Goal: Task Accomplishment & Management: Manage account settings

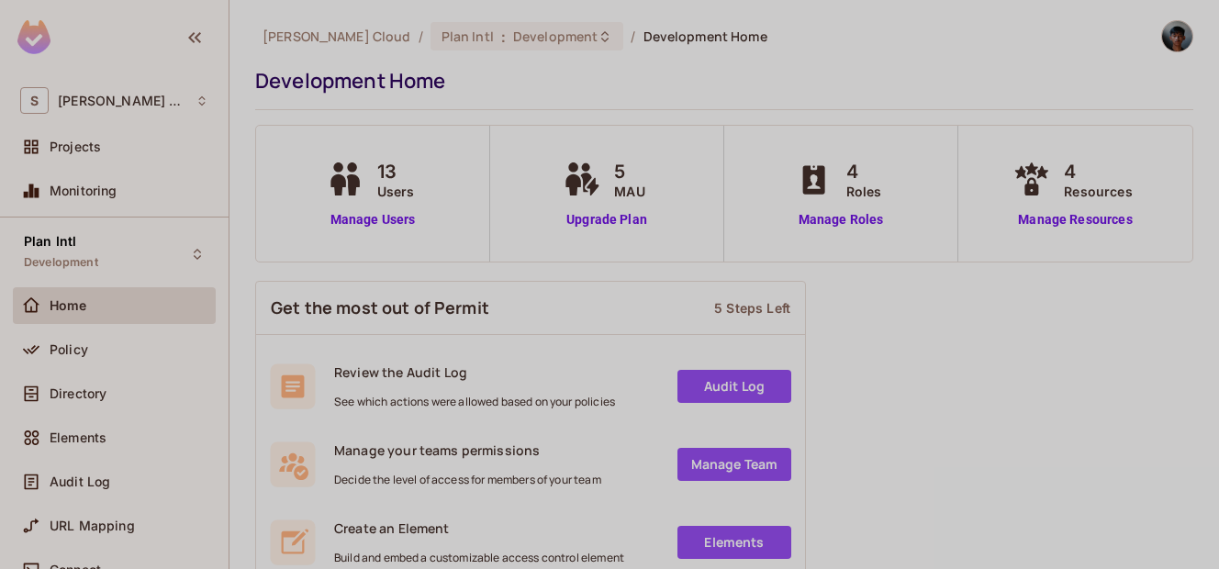
scroll to position [110, 0]
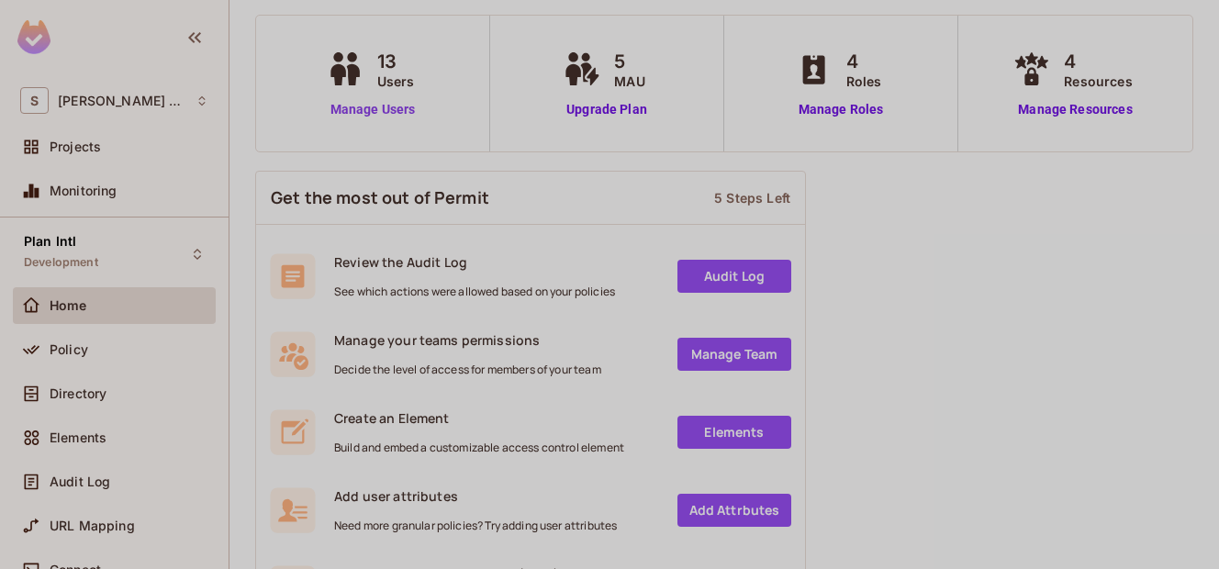
click at [374, 108] on link "Manage Users" at bounding box center [373, 109] width 102 height 19
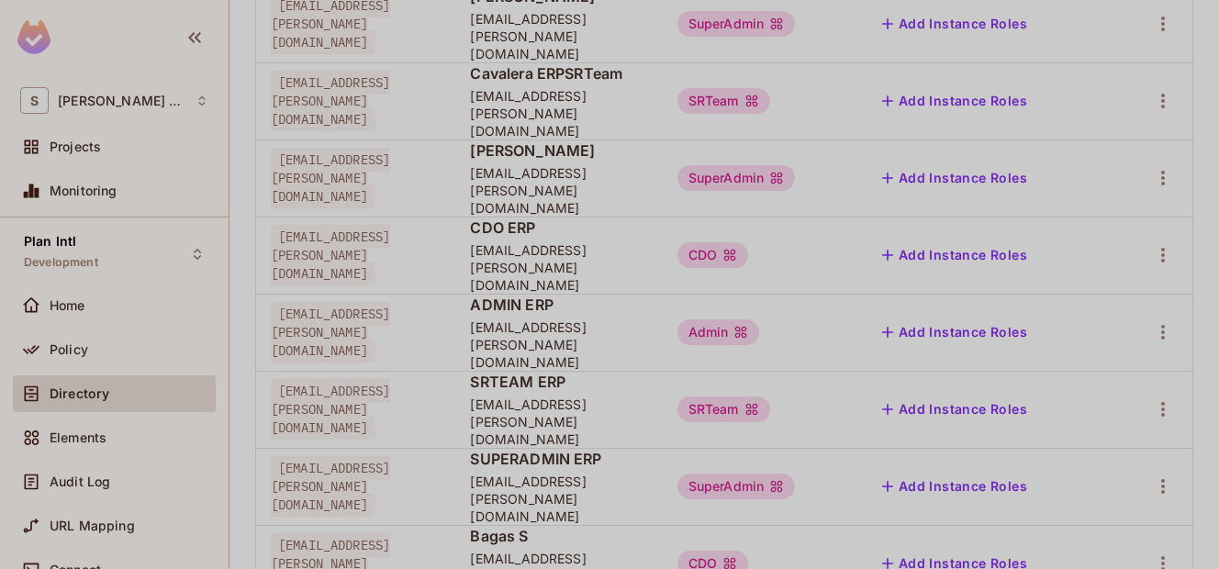
scroll to position [592, 0]
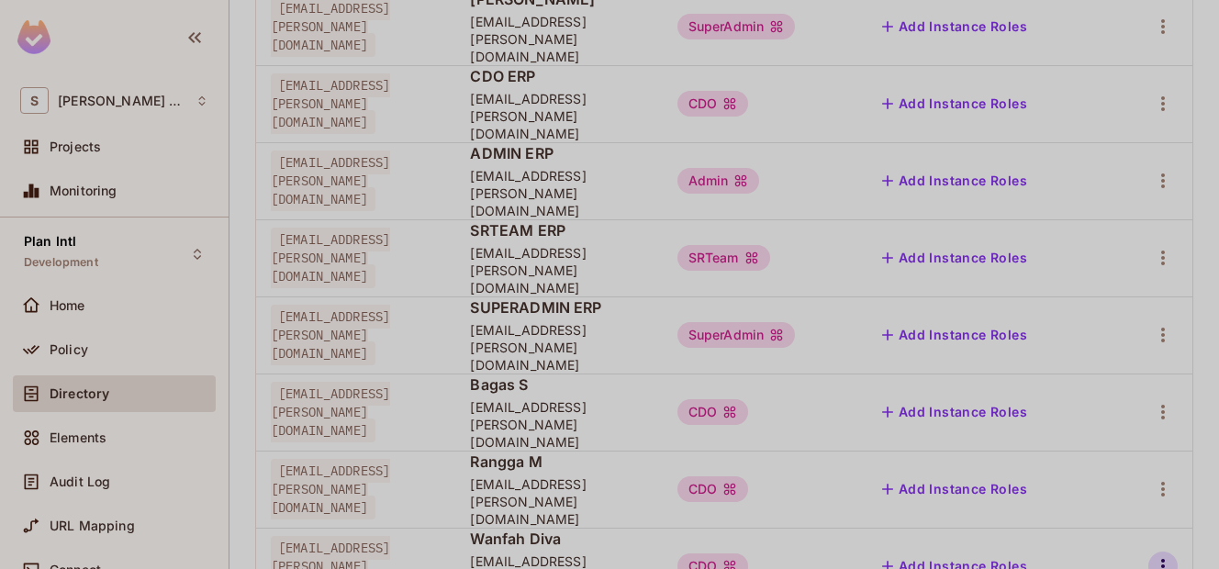
click at [1152, 555] on icon "button" at bounding box center [1163, 566] width 22 height 22
click at [1067, 500] on div "Delete User" at bounding box center [1076, 499] width 72 height 18
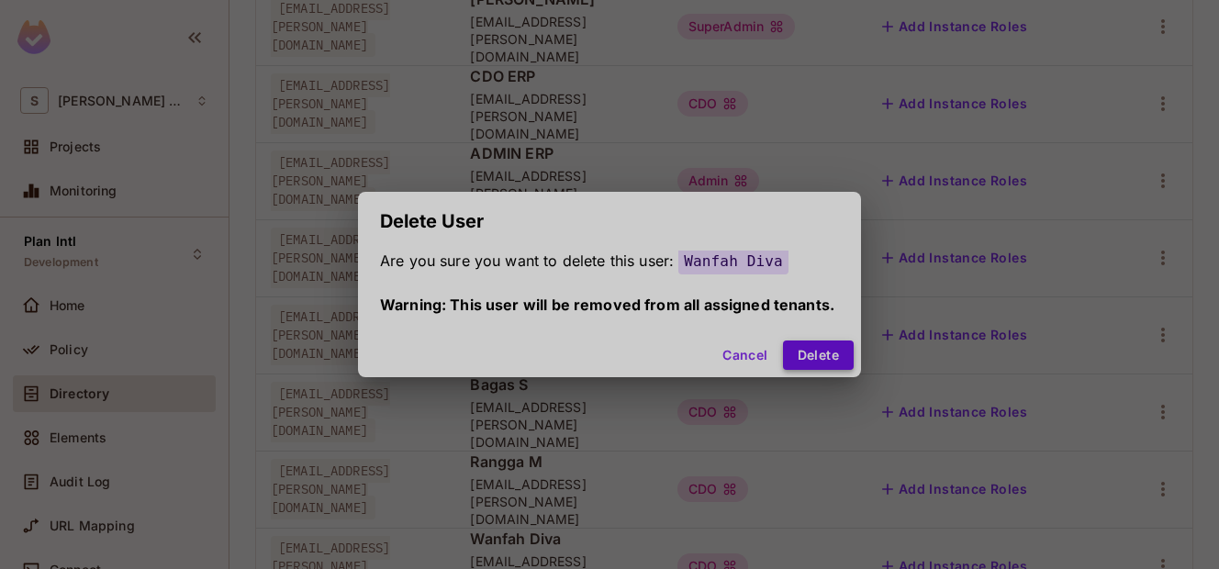
click at [807, 344] on button "Delete" at bounding box center [818, 354] width 71 height 29
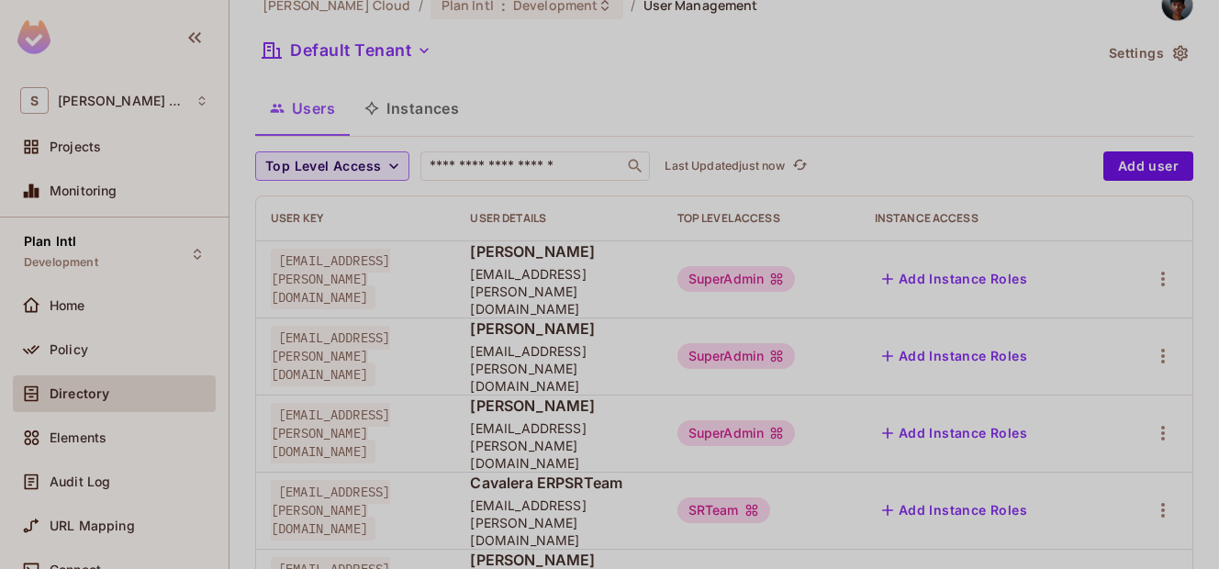
scroll to position [0, 0]
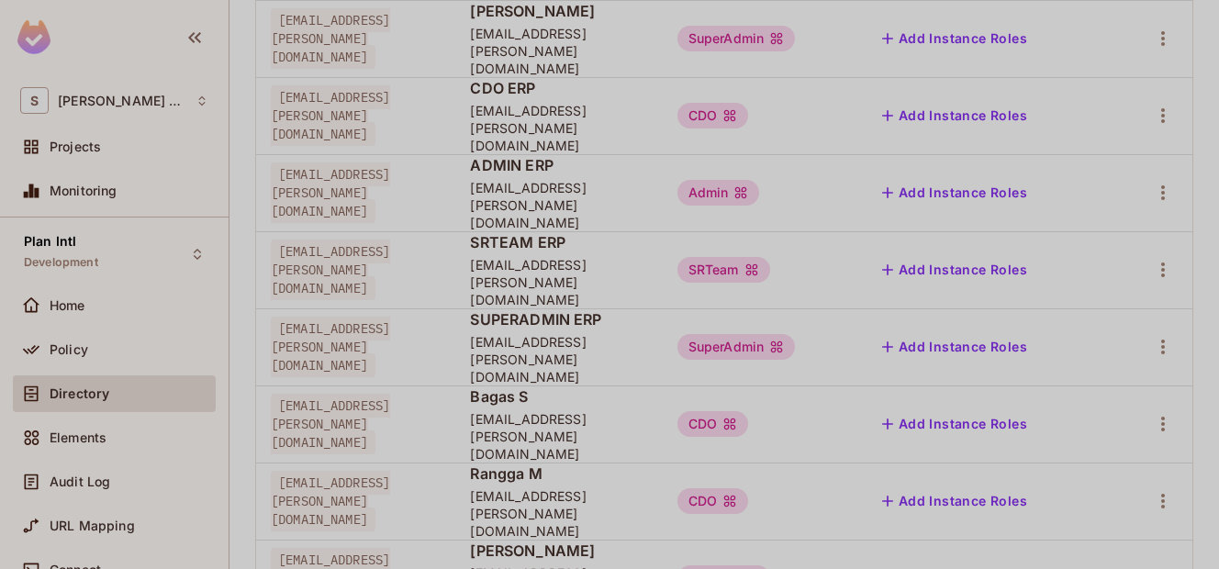
scroll to position [592, 0]
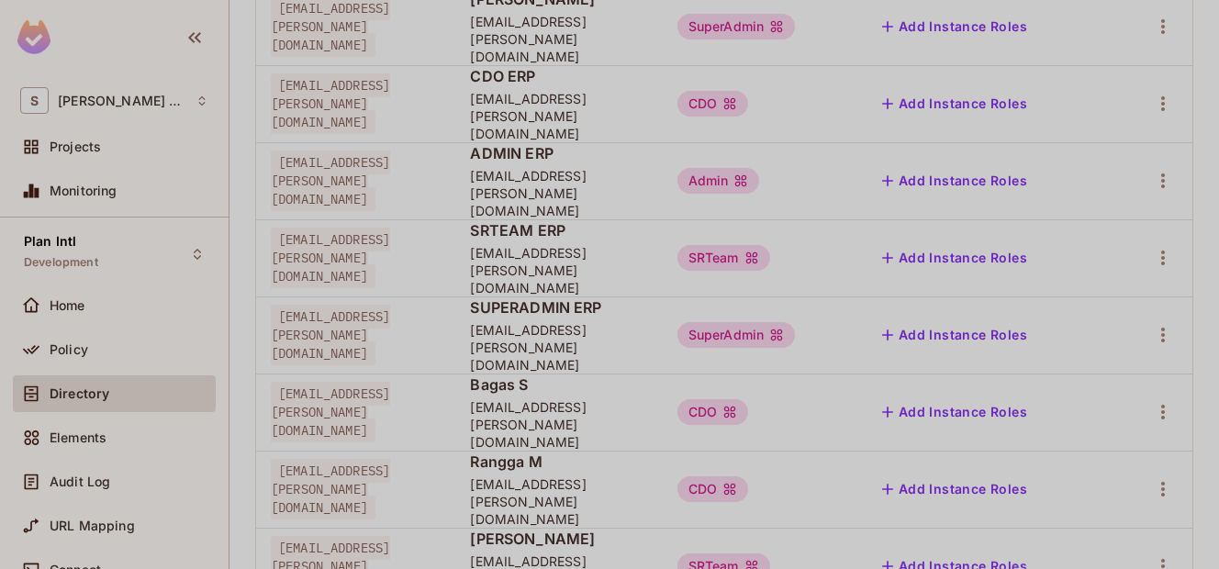
click at [1080, 485] on div "Edit Attributes" at bounding box center [1085, 486] width 91 height 18
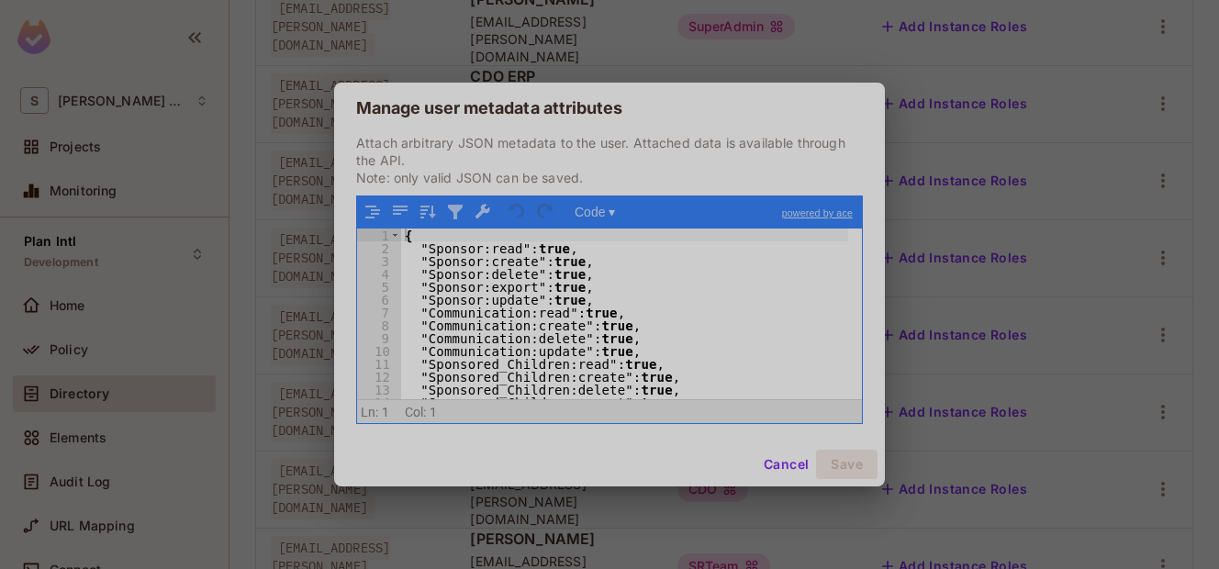
scroll to position [35, 0]
